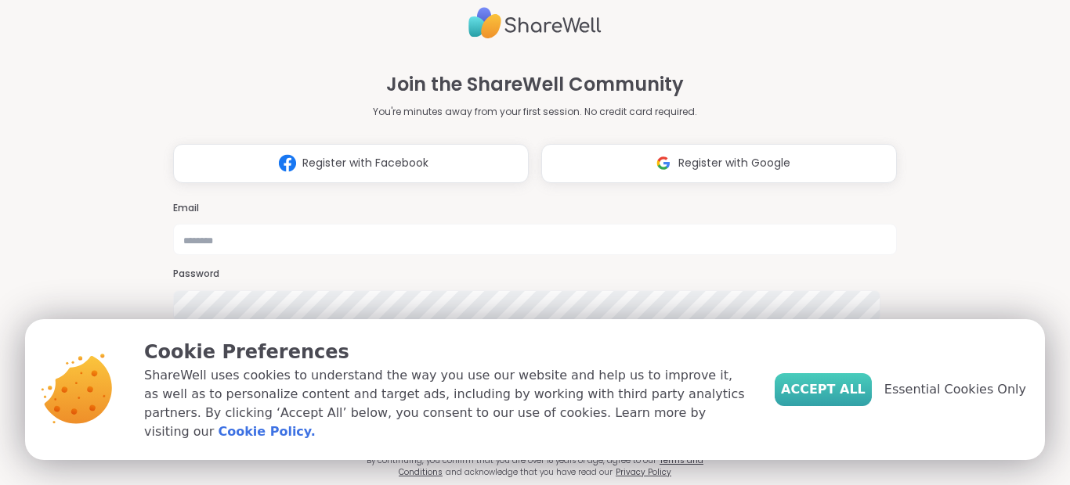
click at [830, 391] on span "Accept All" at bounding box center [823, 390] width 85 height 19
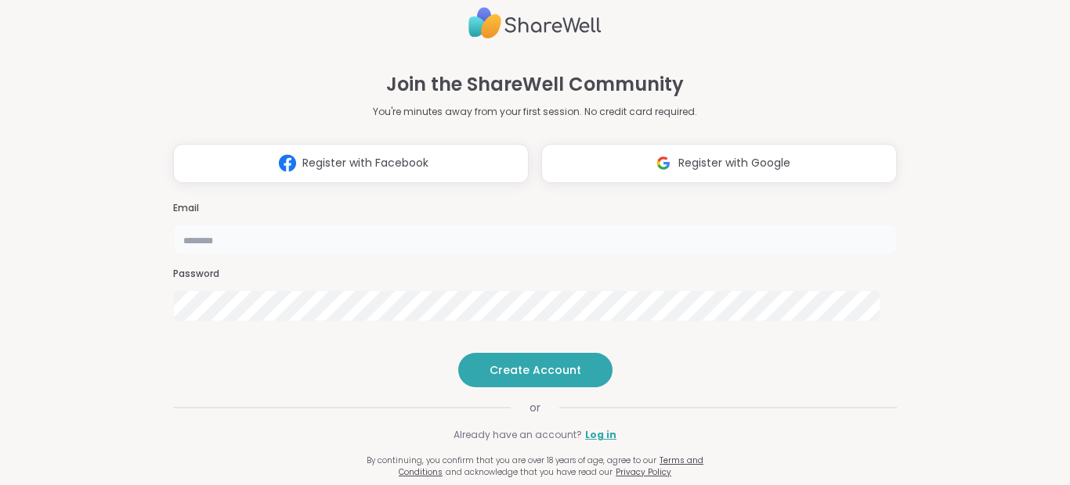
click at [601, 224] on input "email" at bounding box center [534, 239] width 723 height 31
type input "**********"
click at [525, 378] on span "Create Account" at bounding box center [535, 371] width 92 height 16
